Goal: Information Seeking & Learning: Find specific page/section

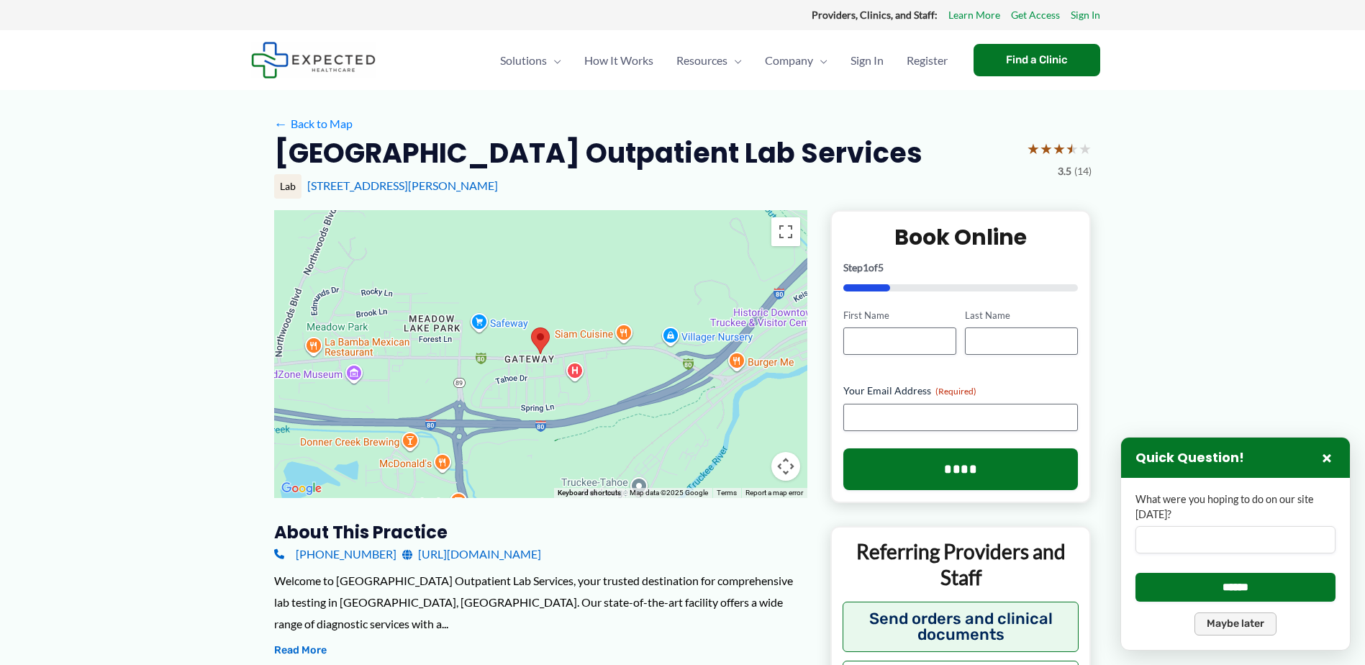
click at [1277, 630] on button "Maybe later" at bounding box center [1236, 624] width 82 height 23
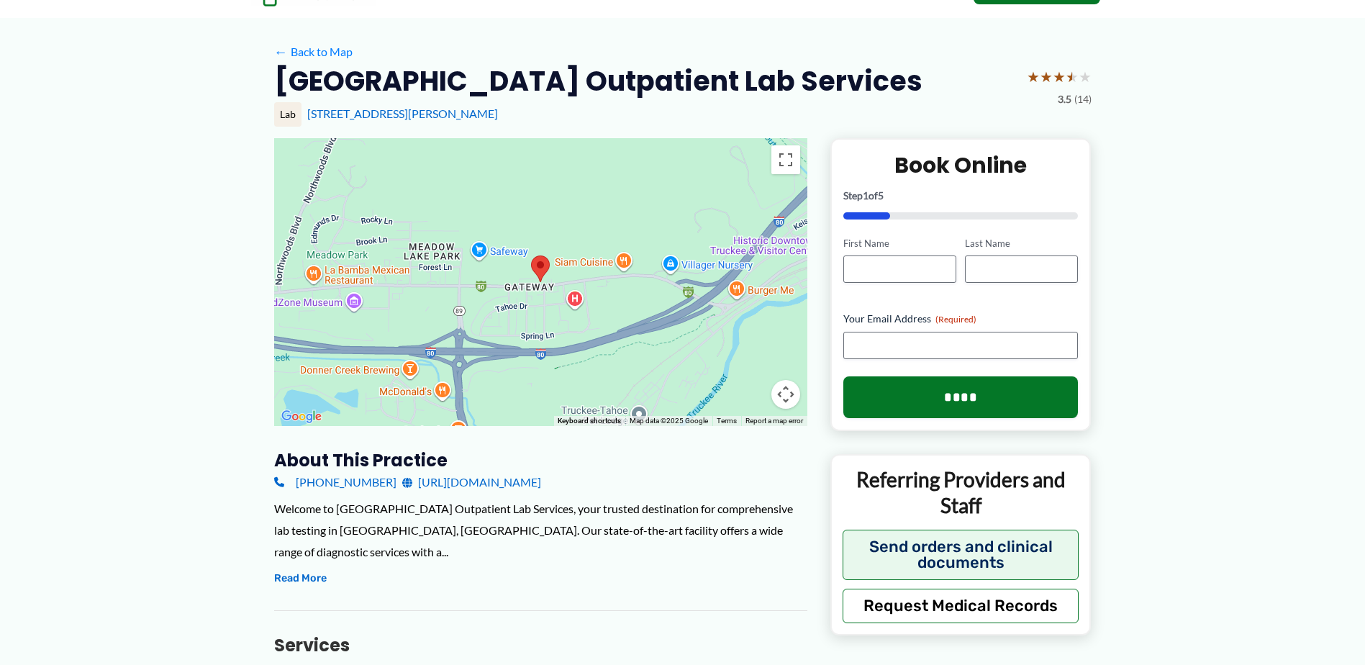
scroll to position [144, 0]
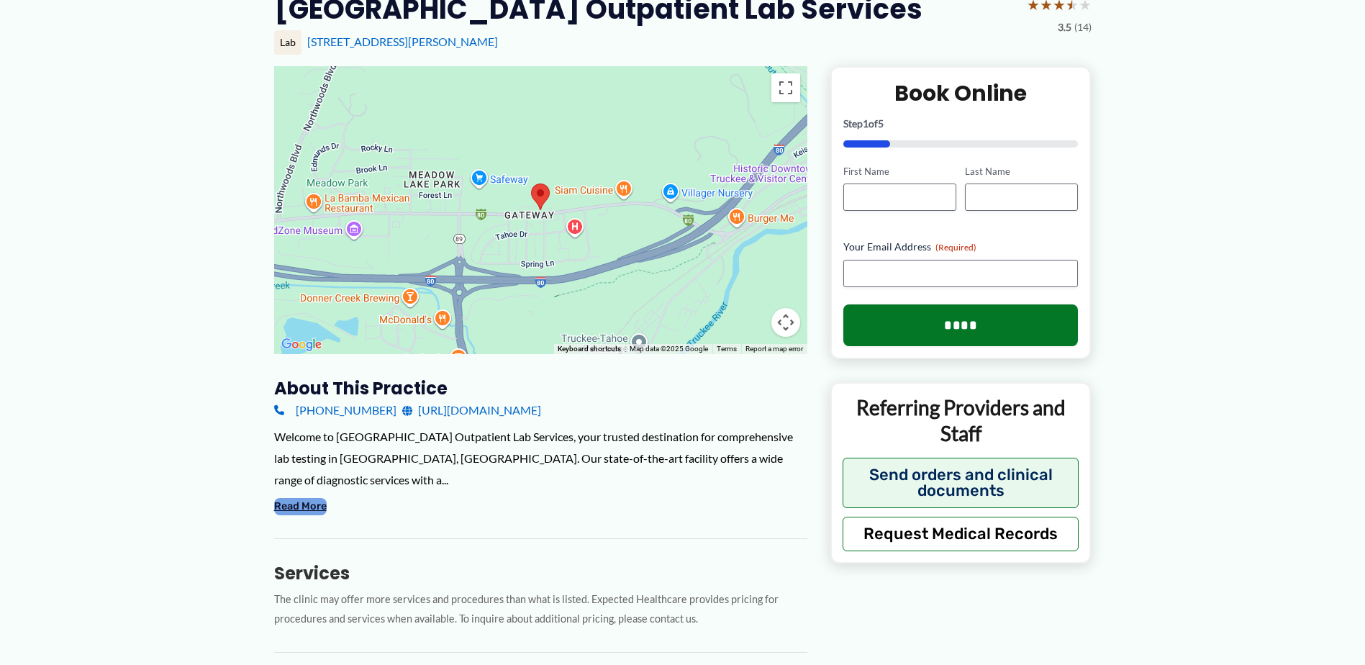
click at [297, 498] on button "Read More" at bounding box center [300, 506] width 53 height 17
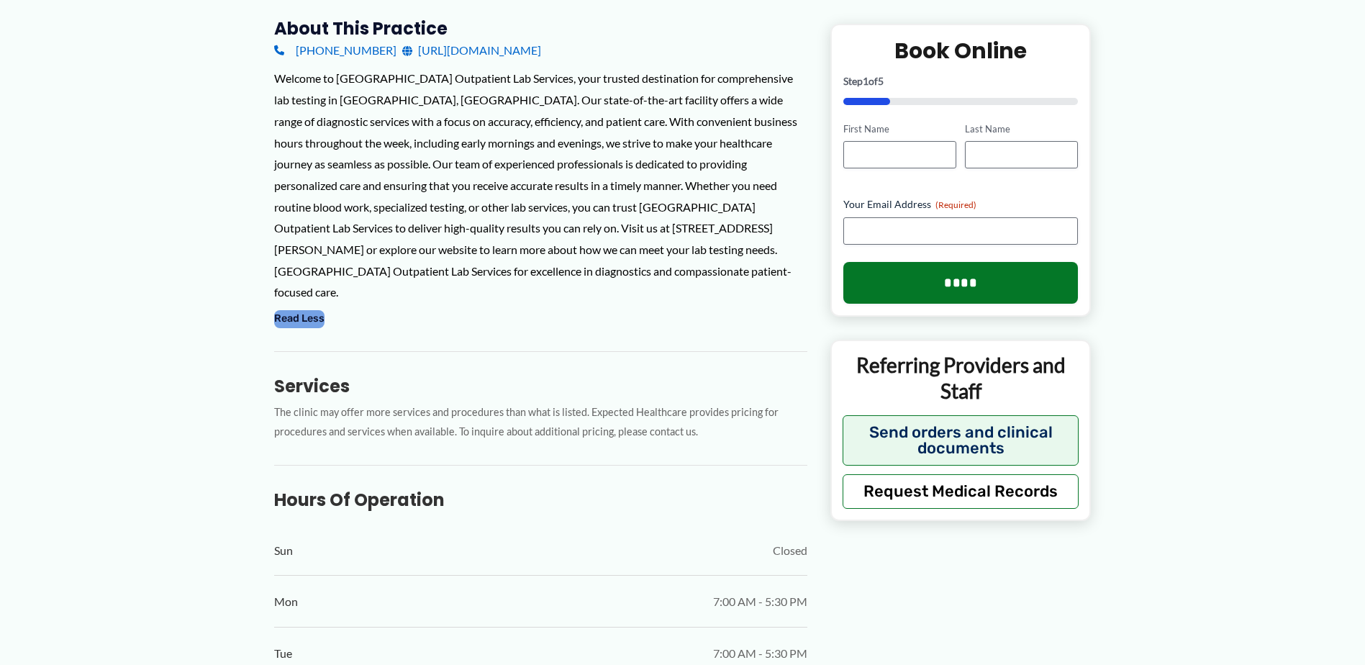
scroll to position [216, 0]
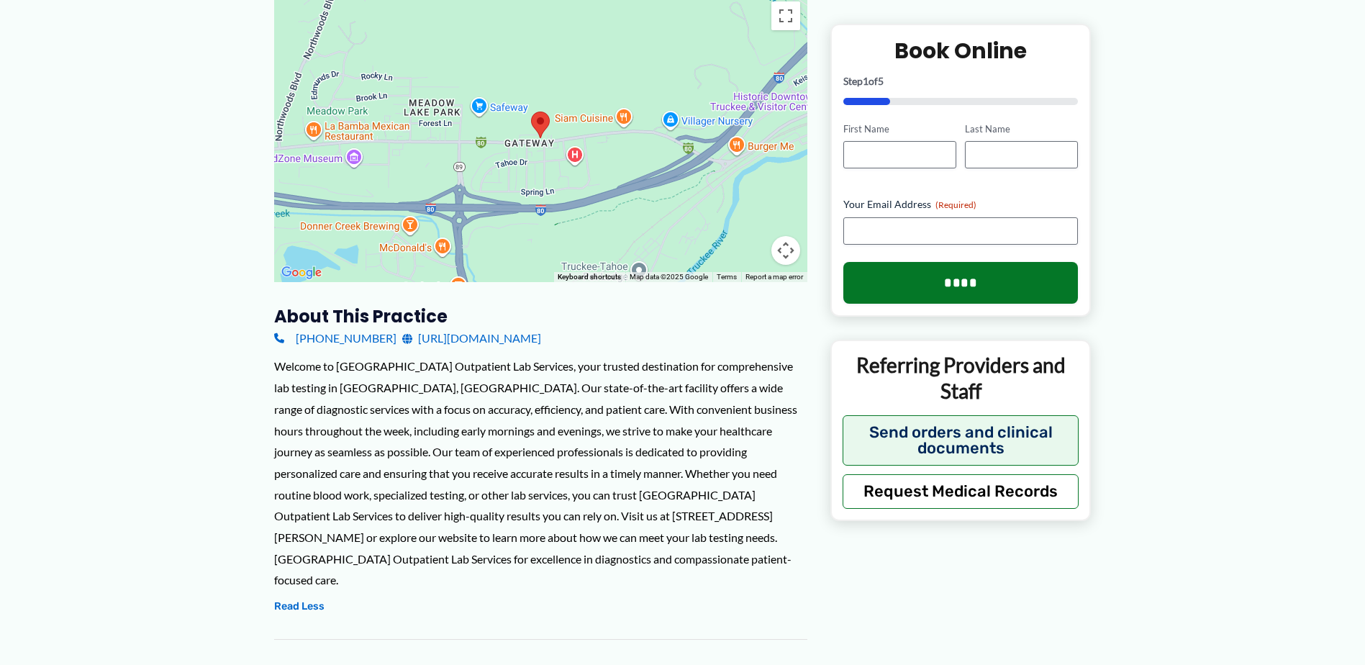
click at [378, 399] on div "Welcome to [GEOGRAPHIC_DATA] Outpatient Lab Services, your trusted destination …" at bounding box center [540, 473] width 533 height 235
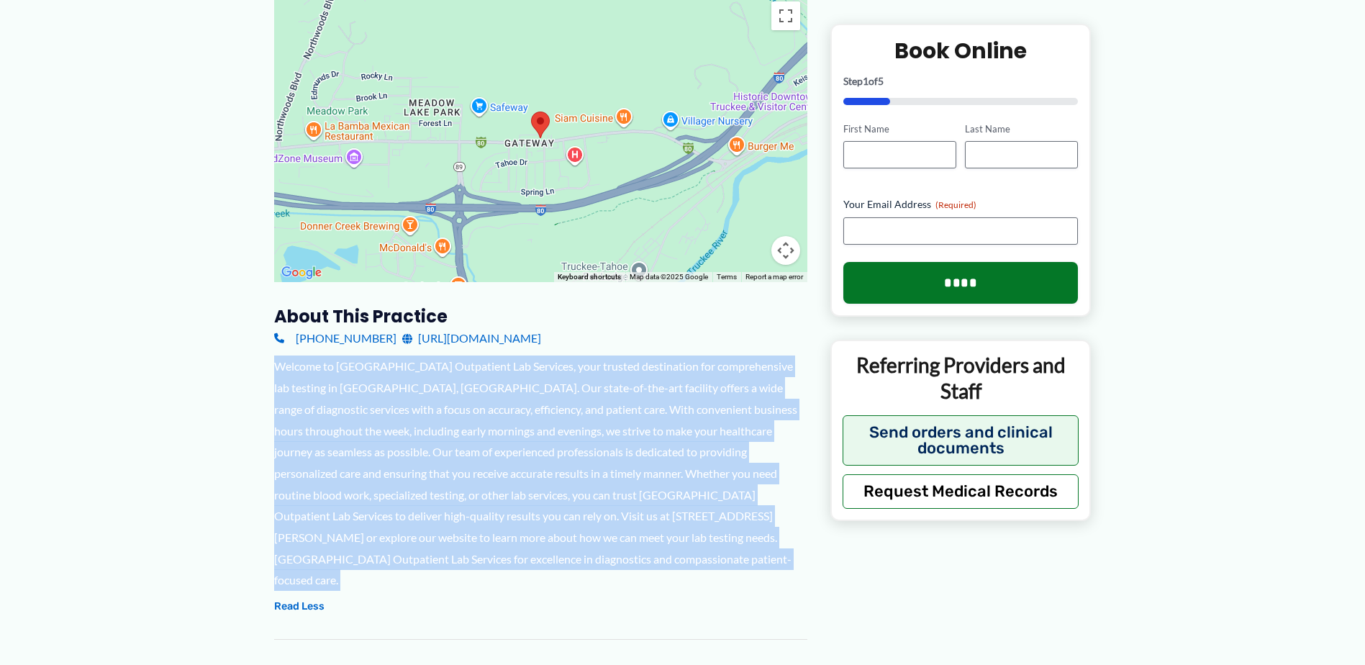
click at [378, 399] on div "Welcome to [GEOGRAPHIC_DATA] Outpatient Lab Services, your trusted destination …" at bounding box center [540, 473] width 533 height 235
drag, startPoint x: 378, startPoint y: 399, endPoint x: 90, endPoint y: 424, distance: 289.0
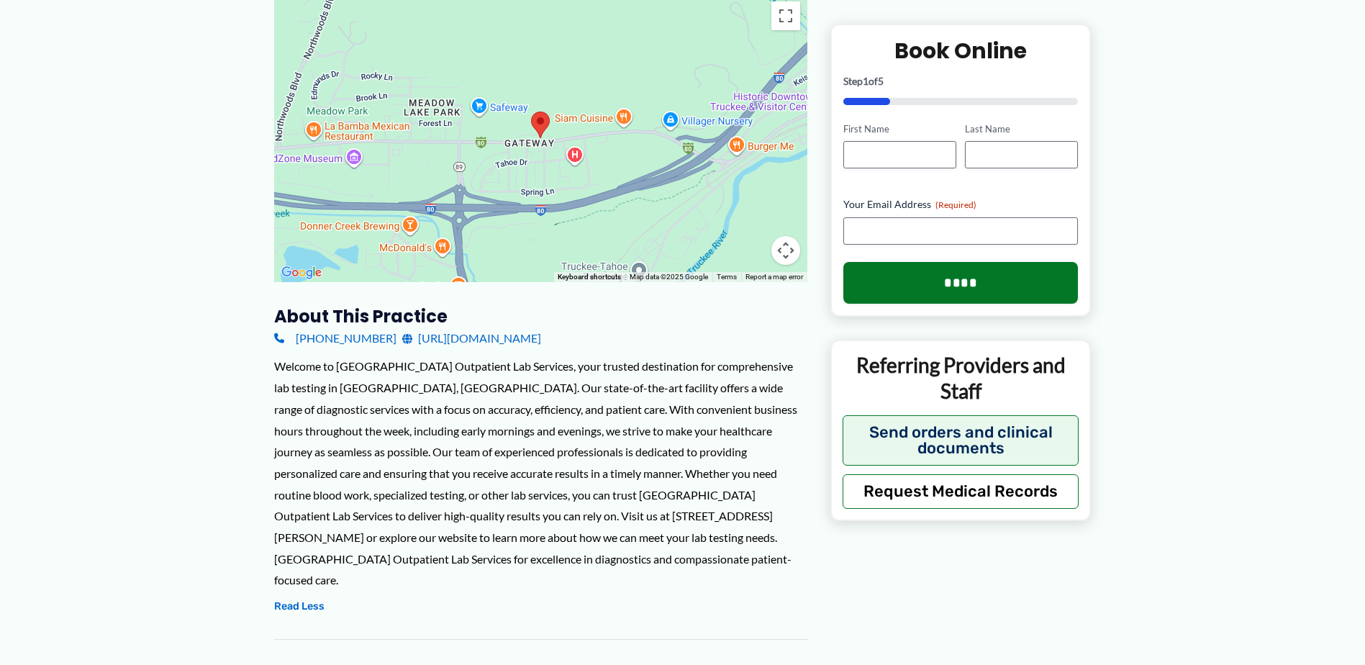
scroll to position [360, 0]
